Goal: Task Accomplishment & Management: Use online tool/utility

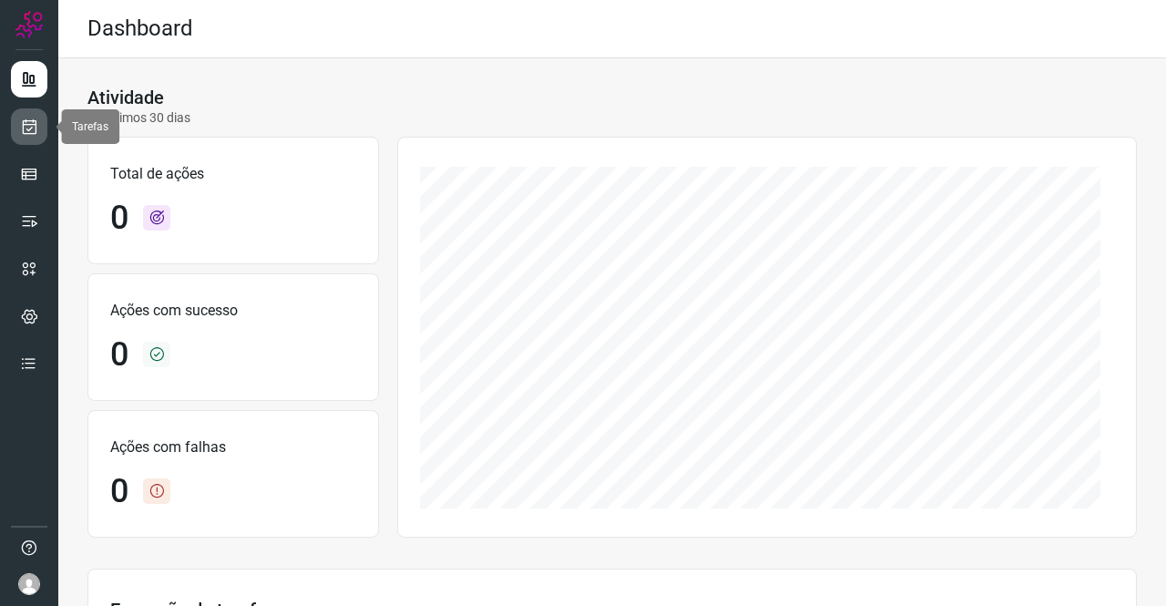
click at [30, 126] on icon at bounding box center [29, 127] width 19 height 18
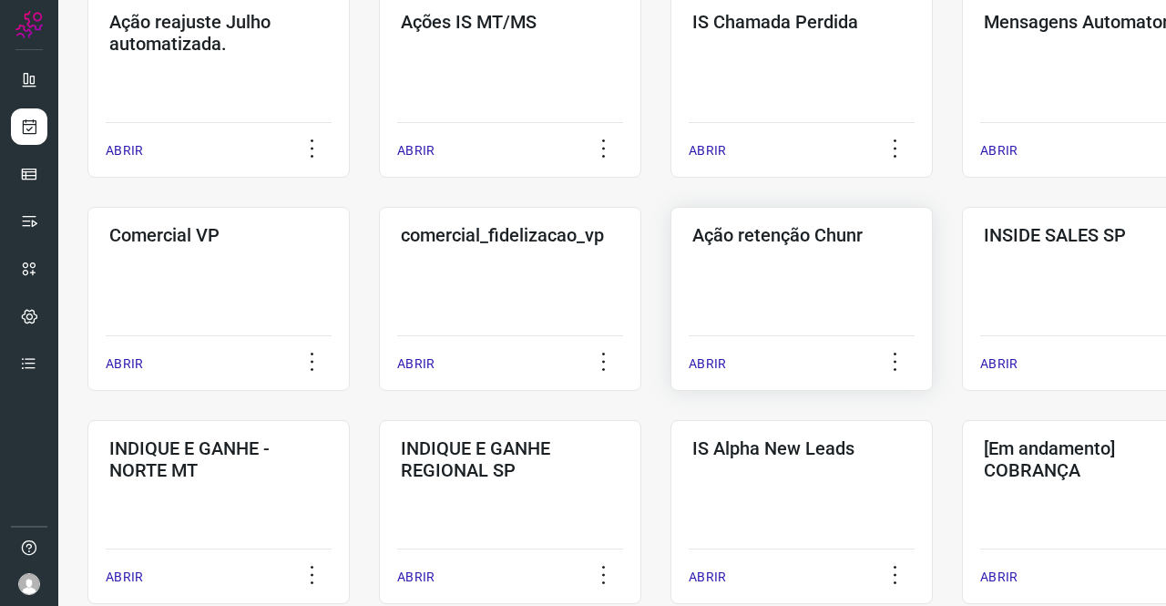
scroll to position [638, 0]
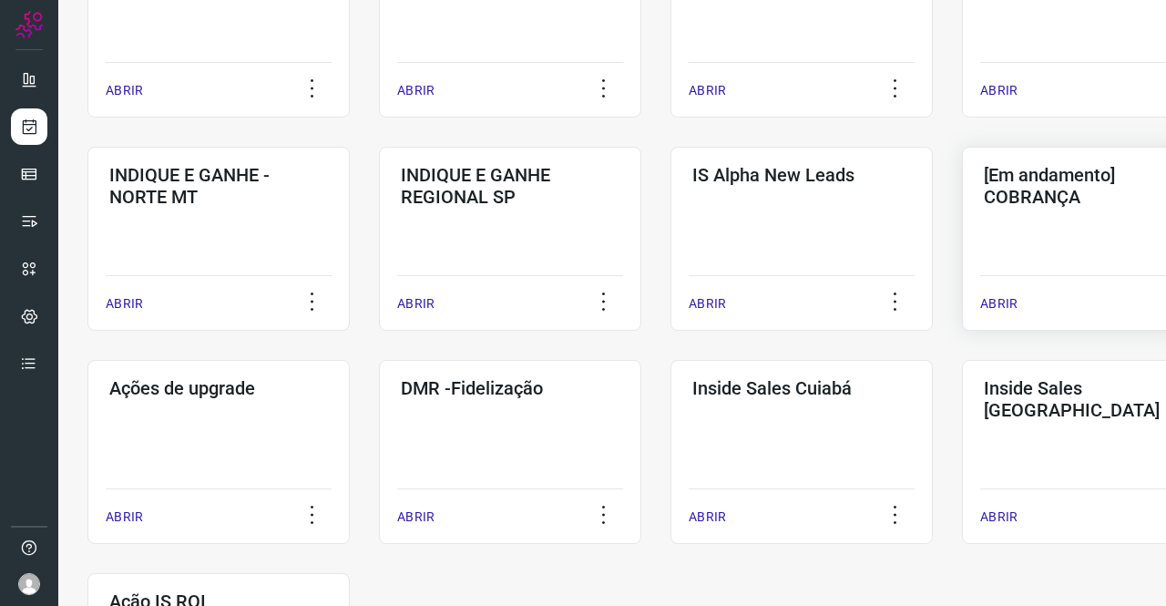
click at [1066, 243] on div "[Em andamento] COBRANÇA ABRIR" at bounding box center [1093, 239] width 262 height 184
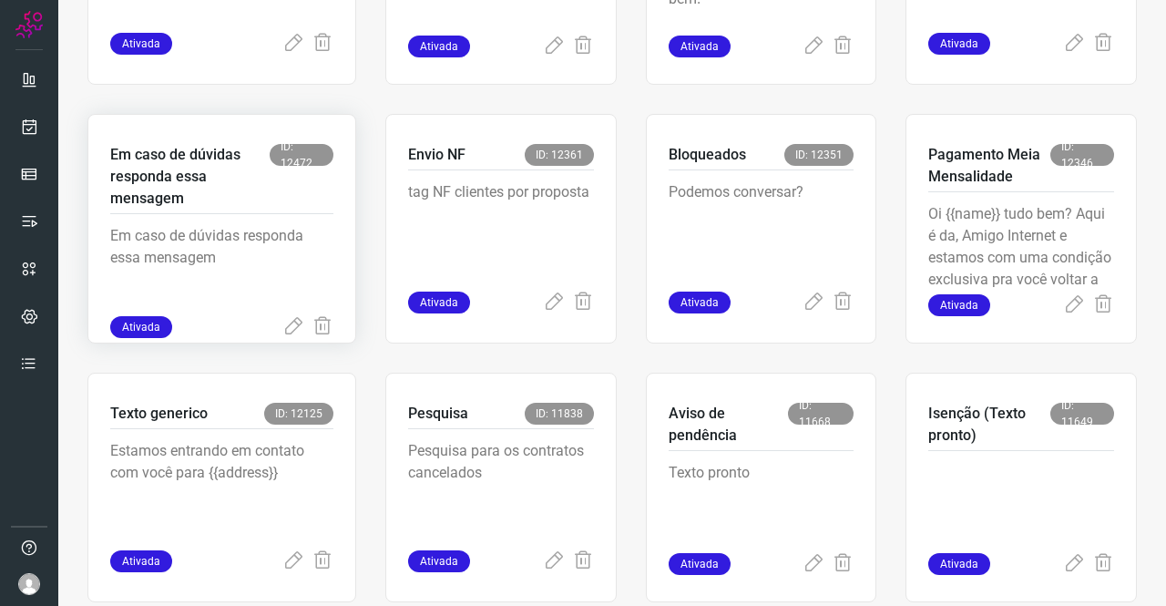
scroll to position [802, 0]
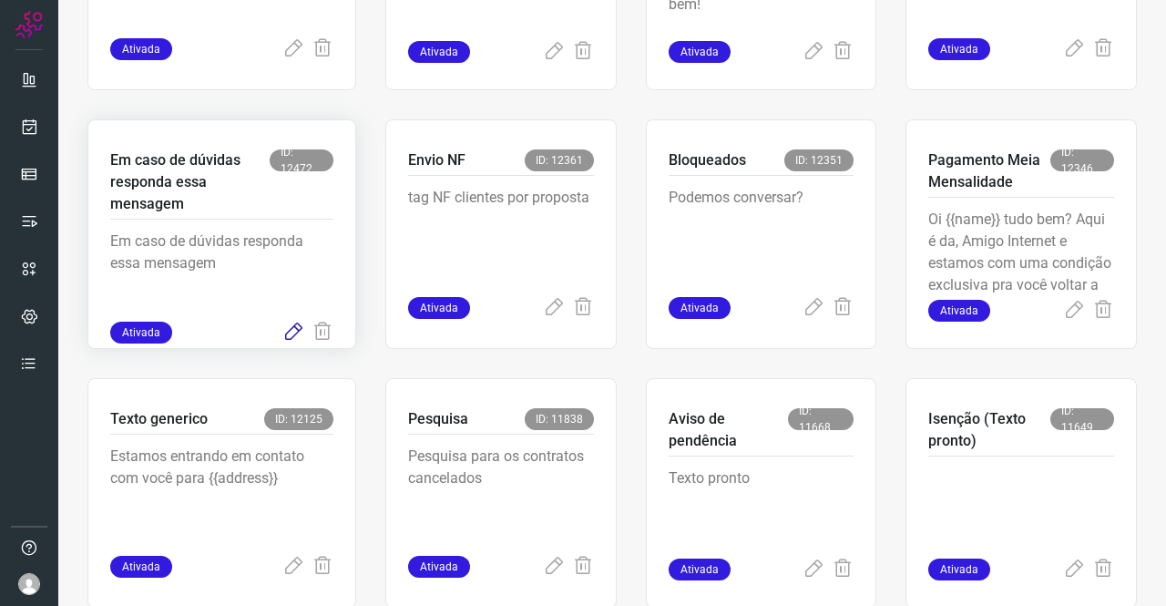
click at [293, 332] on icon at bounding box center [293, 333] width 22 height 22
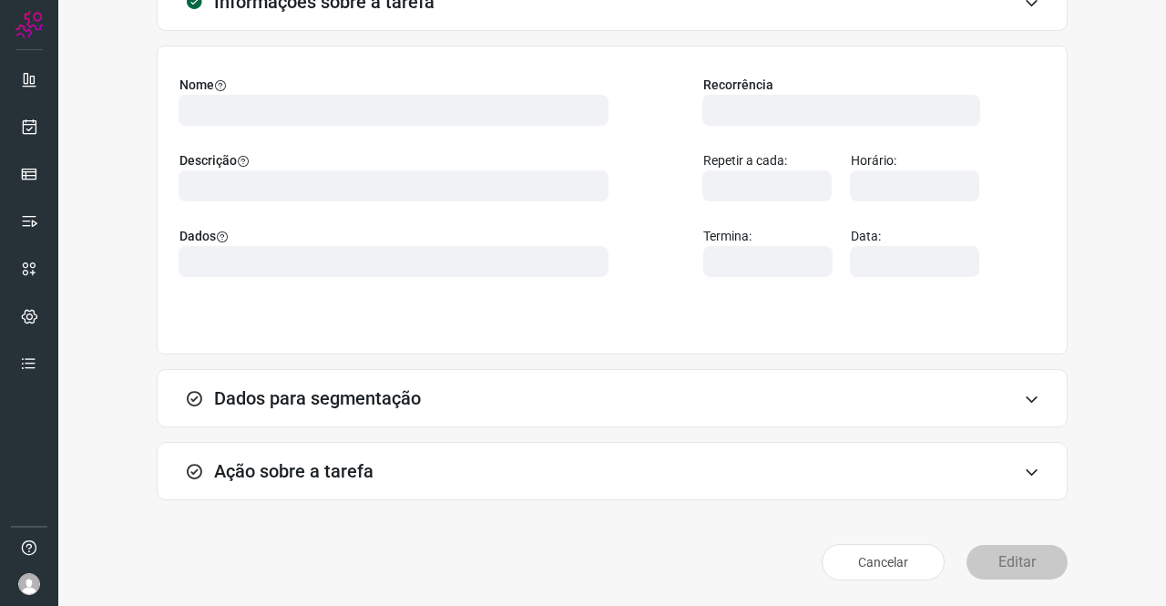
scroll to position [105, 0]
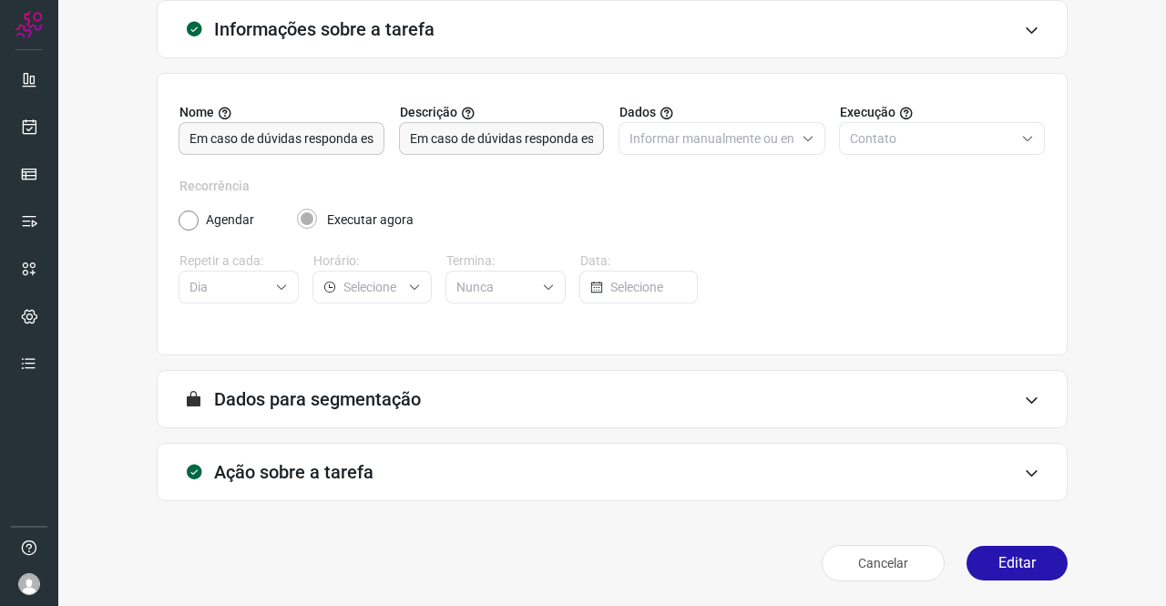
click at [272, 473] on h3 "Ação sobre a tarefa" at bounding box center [293, 472] width 159 height 22
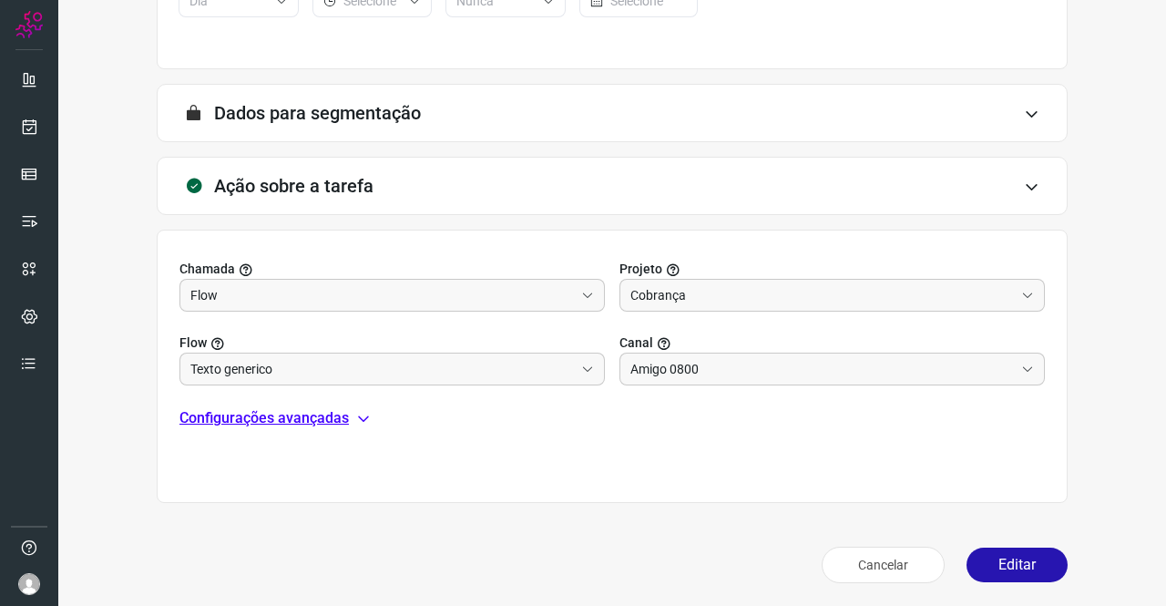
scroll to position [393, 0]
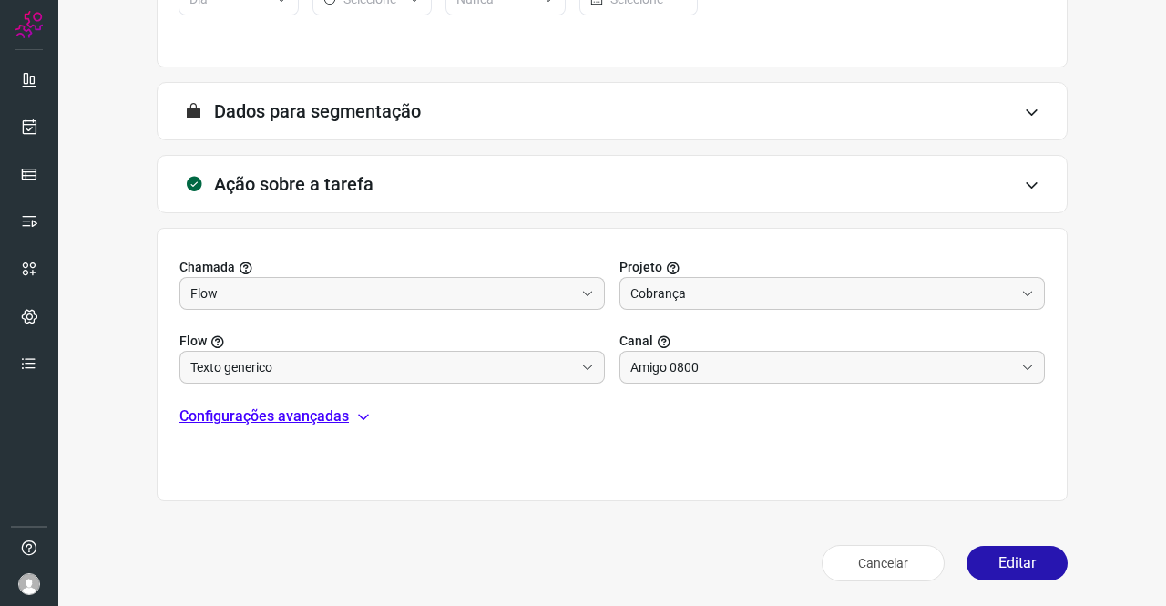
click at [262, 413] on p "Configurações avançadas" at bounding box center [263, 416] width 169 height 22
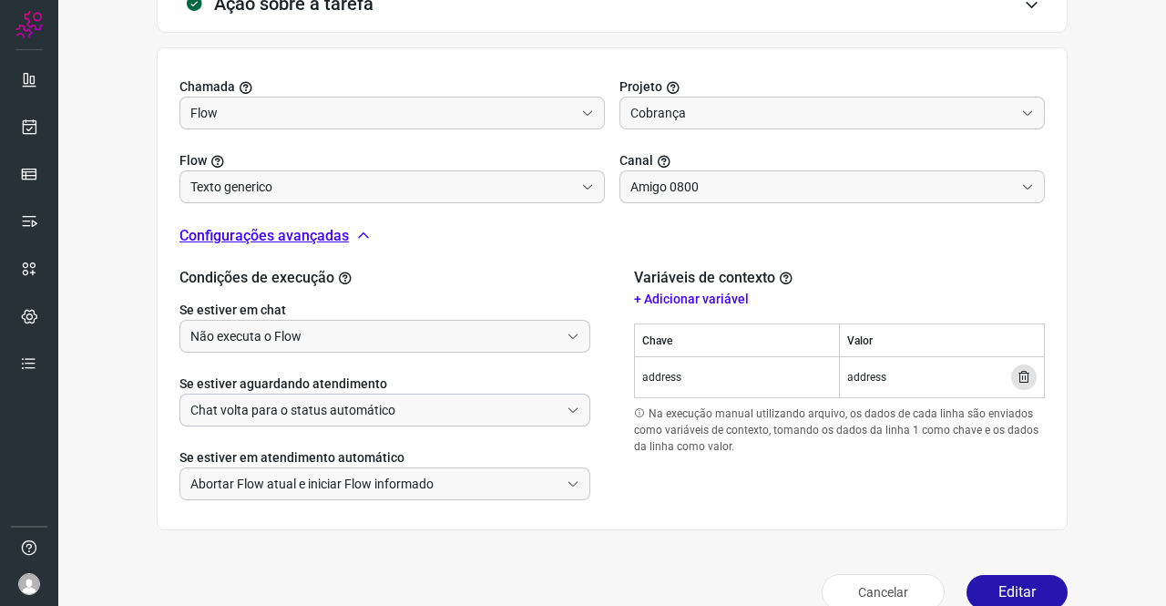
scroll to position [575, 0]
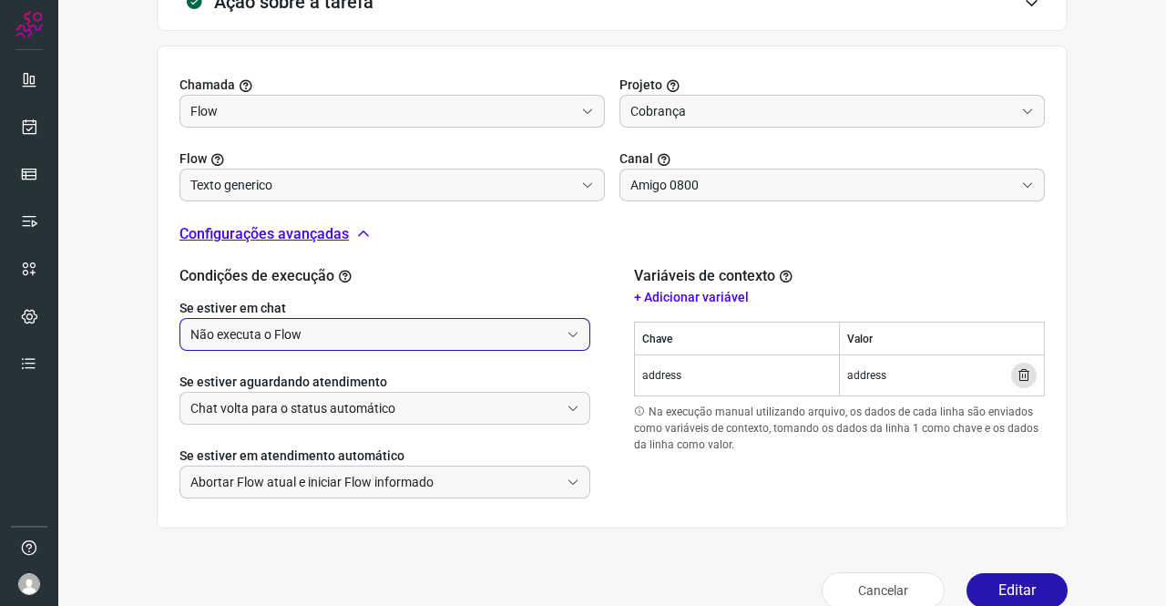
click at [261, 338] on input "Não executa o Flow" at bounding box center [374, 334] width 369 height 31
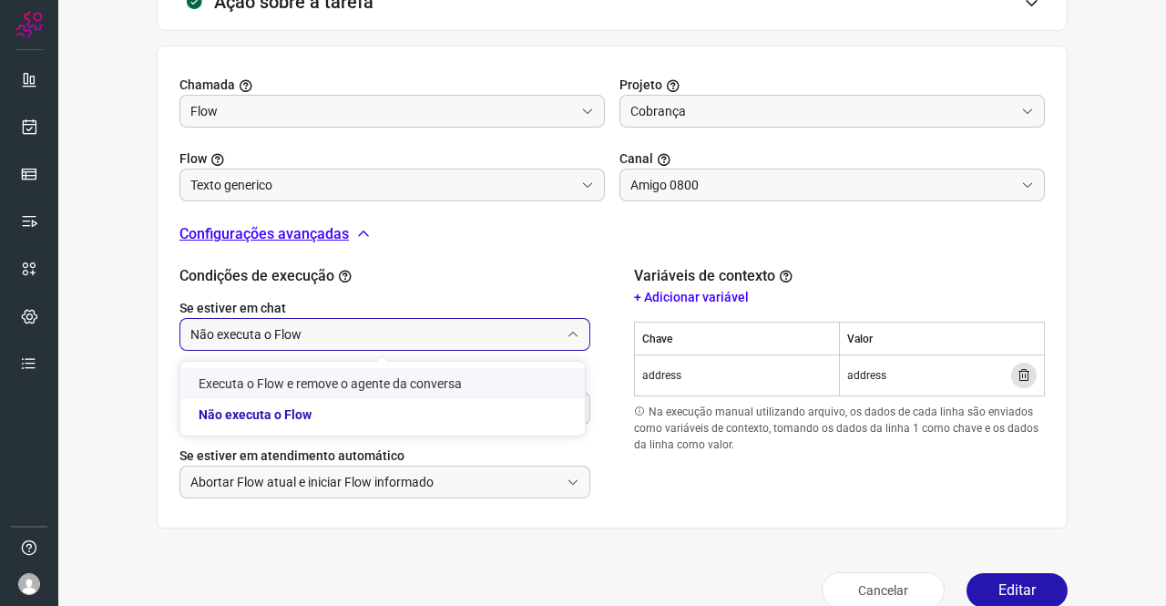
click at [273, 376] on li "Executa o Flow e remove o agente da conversa" at bounding box center [382, 383] width 404 height 31
type input "Executa o Flow e remove o agente da conversa"
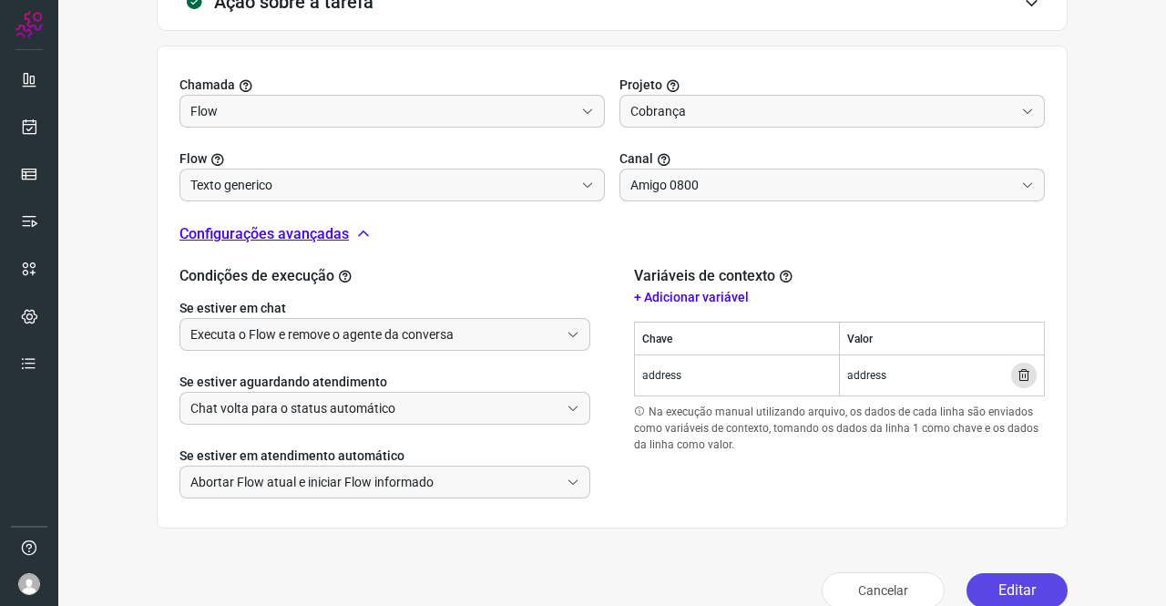
click at [971, 591] on button "Editar" at bounding box center [1017, 590] width 101 height 35
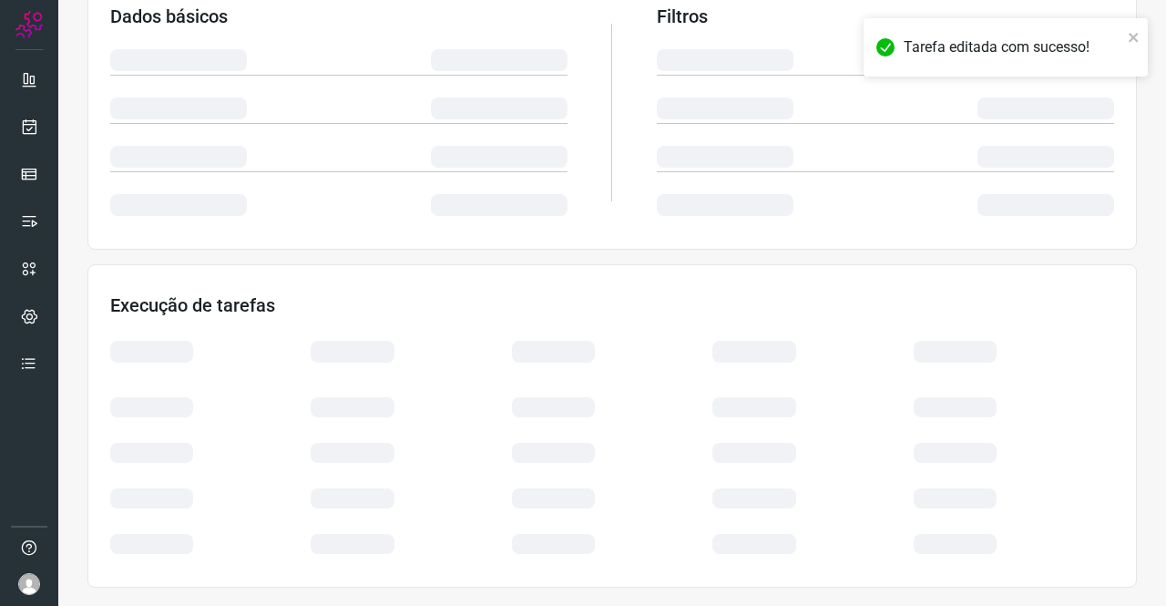
scroll to position [332, 0]
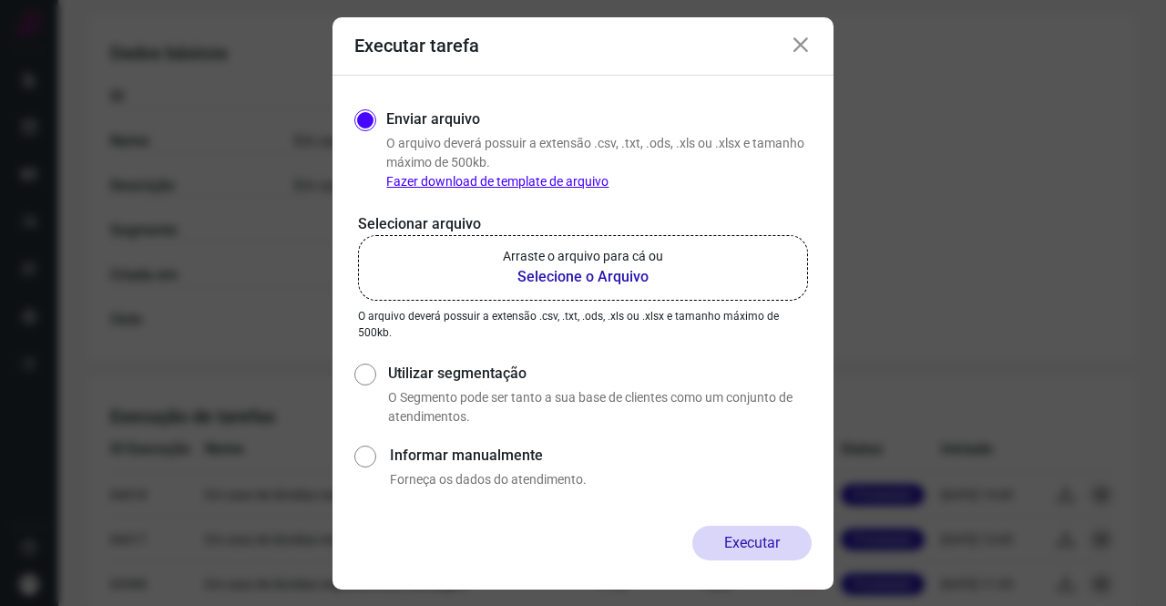
click at [564, 282] on b "Selecione o Arquivo" at bounding box center [583, 277] width 160 height 22
click at [0, 0] on input "Arraste o arquivo para cá ou Selecione o Arquivo" at bounding box center [0, 0] width 0 height 0
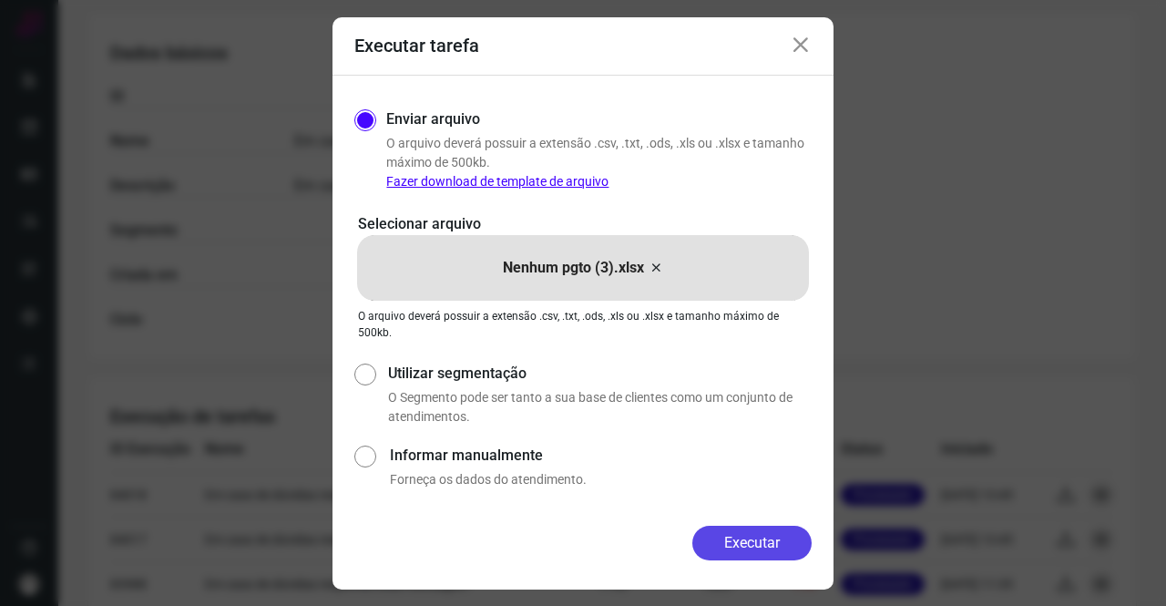
click at [734, 544] on button "Executar" at bounding box center [751, 543] width 119 height 35
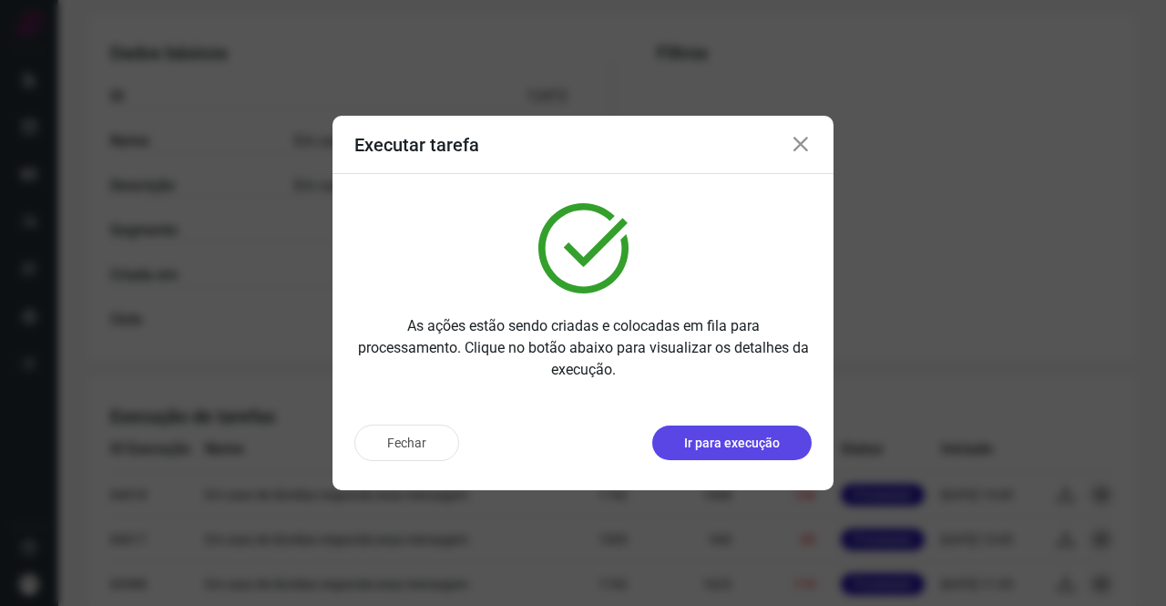
click at [789, 433] on button "Ir para execução" at bounding box center [731, 442] width 159 height 35
